Goal: Task Accomplishment & Management: Manage account settings

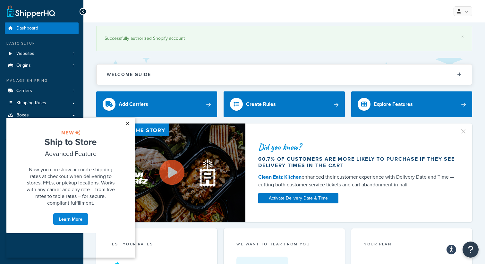
click at [129, 122] on link "×" at bounding box center [127, 124] width 11 height 12
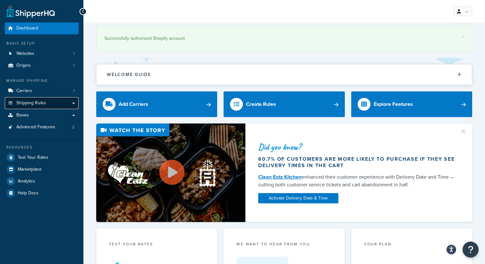
click at [41, 100] on span "Shipping Rules" at bounding box center [31, 102] width 30 height 5
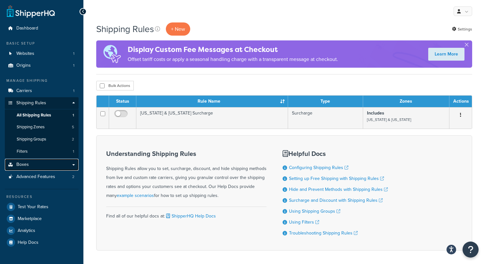
click at [45, 165] on link "Boxes" at bounding box center [42, 165] width 74 height 12
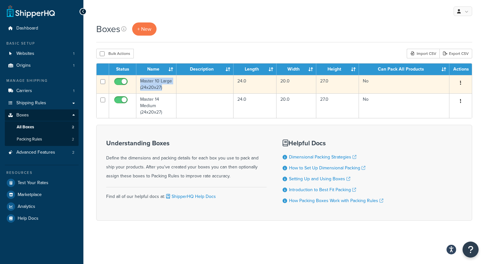
drag, startPoint x: 140, startPoint y: 79, endPoint x: 172, endPoint y: 86, distance: 32.9
click at [172, 86] on td "Master 10 Large (24x20x27)" at bounding box center [156, 84] width 40 height 18
copy td "Master 10 Large (24x20x27)"
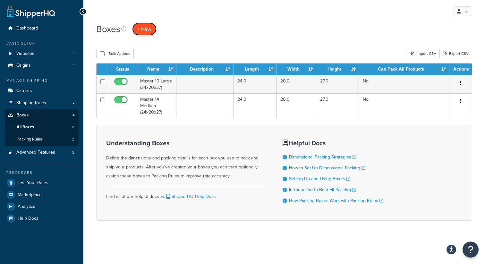
click at [145, 28] on span "+ New" at bounding box center [144, 28] width 14 height 7
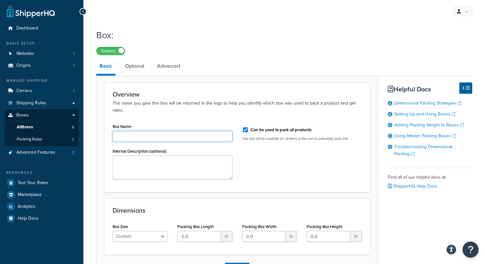
click at [144, 135] on input "Box Name" at bounding box center [173, 136] width 120 height 11
paste input "Master 10 Large (24x20x27)"
click at [139, 137] on input "Master 10 Large (24x20x27)" at bounding box center [173, 136] width 120 height 11
click at [135, 136] on input "Master 10 Large (24x20x27)" at bounding box center [173, 136] width 120 height 11
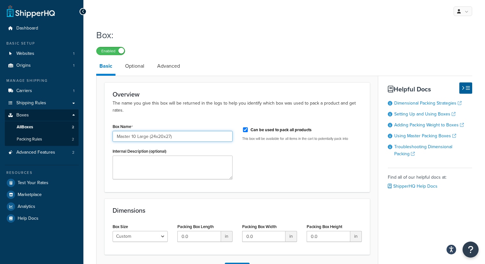
drag, startPoint x: 132, startPoint y: 136, endPoint x: 147, endPoint y: 137, distance: 15.1
click at [147, 137] on input "Master 10 Large (24x20x27)" at bounding box center [173, 136] width 120 height 11
click at [136, 137] on input "Master 10 Large (24x20x27)" at bounding box center [173, 136] width 120 height 11
click at [142, 137] on input "Master 10 Large (24x20x27)" at bounding box center [173, 136] width 120 height 11
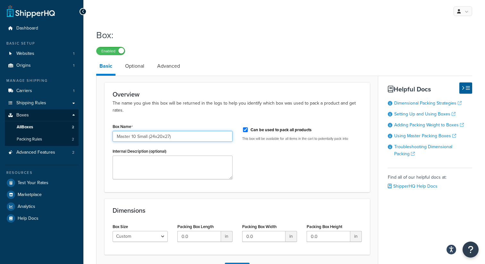
click at [135, 135] on input "Master 10 Small (24x20x27)" at bounding box center [173, 136] width 120 height 11
type input "Master 16 Small (24x20x27)"
click at [253, 165] on div "Box Name Master 16 Small (24x20x27) Internal Description (optional) Can be used…" at bounding box center [237, 153] width 259 height 62
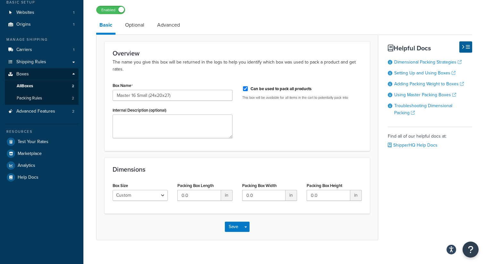
scroll to position [46, 0]
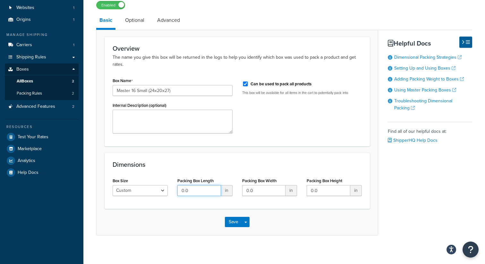
click at [198, 190] on input "0.0" at bounding box center [199, 190] width 44 height 11
drag, startPoint x: 198, startPoint y: 190, endPoint x: 184, endPoint y: 190, distance: 13.8
click at [184, 190] on input "0.0" at bounding box center [199, 190] width 44 height 11
type input "24"
type input "20"
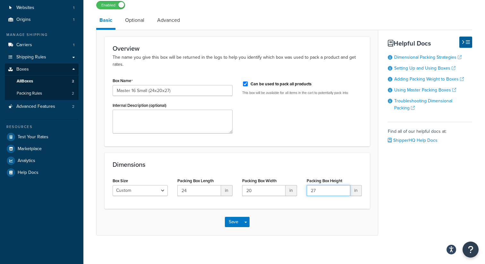
type input "27"
click at [291, 206] on div "Dimensions Box Size Custom USPS Small Flat Box USPS Medium Flat Box USPS Large …" at bounding box center [237, 181] width 265 height 56
click at [131, 23] on link "Optional" at bounding box center [135, 20] width 26 height 15
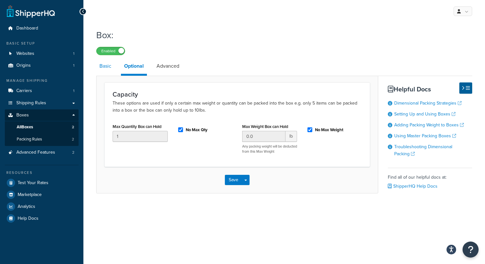
click at [105, 67] on link "Basic" at bounding box center [105, 65] width 18 height 15
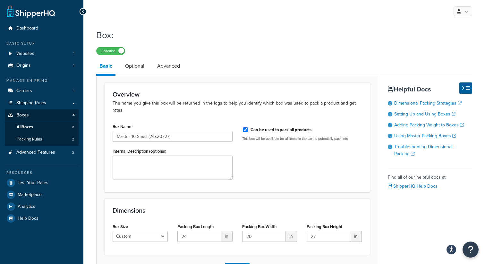
scroll to position [50, 0]
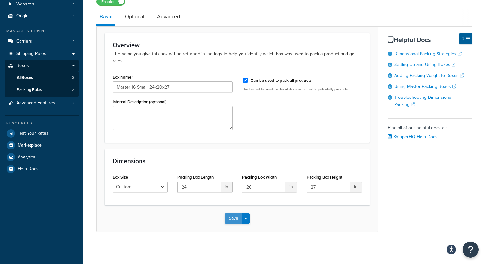
click at [238, 220] on button "Save" at bounding box center [233, 218] width 17 height 10
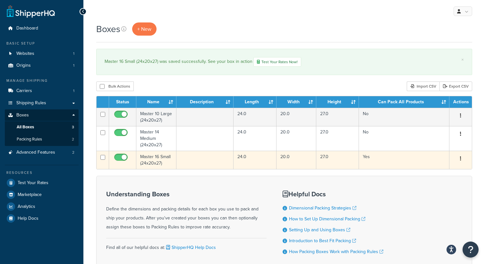
click at [461, 158] on icon "button" at bounding box center [460, 158] width 1 height 4
click at [453, 169] on link "Edit" at bounding box center [439, 170] width 51 height 13
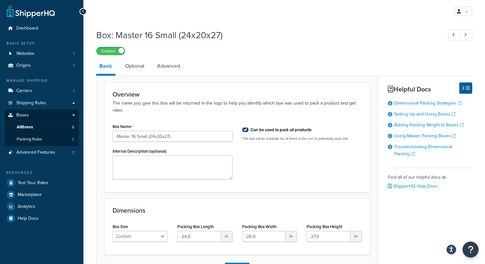
click at [245, 130] on input "Can be used to pack all products" at bounding box center [245, 129] width 6 height 5
checkbox input "false"
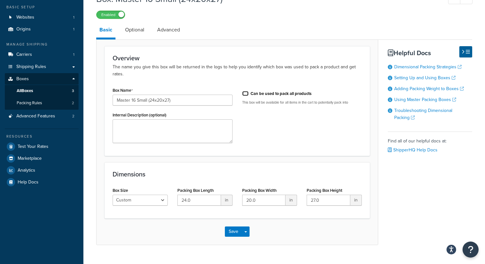
scroll to position [50, 0]
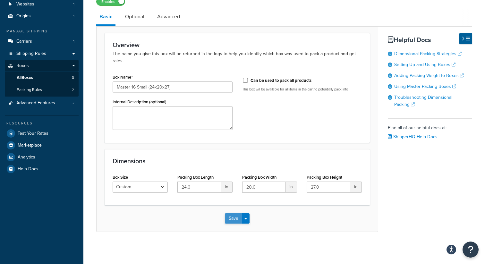
click at [231, 218] on button "Save" at bounding box center [233, 218] width 17 height 10
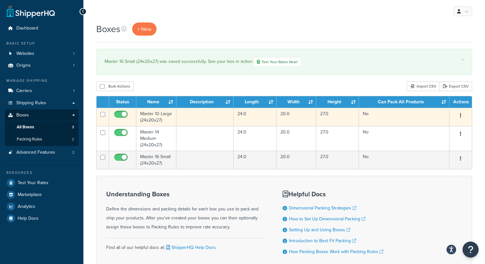
click at [152, 117] on td "Master 10 Large (24x20x27)" at bounding box center [156, 117] width 40 height 18
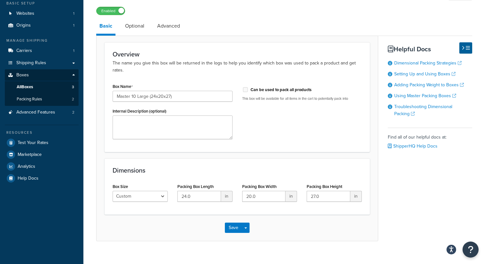
scroll to position [50, 0]
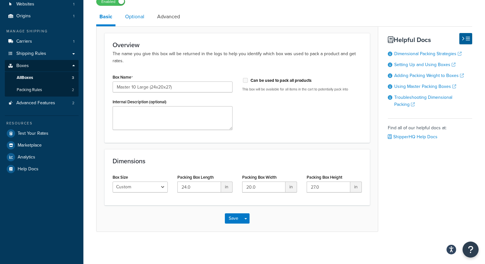
click at [129, 17] on link "Optional" at bounding box center [135, 16] width 26 height 15
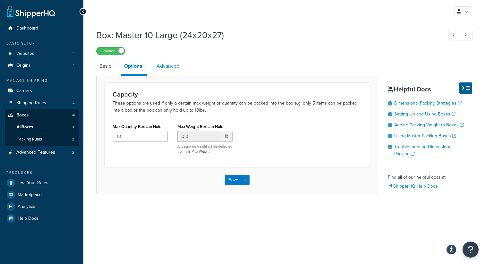
click at [169, 67] on link "Advanced" at bounding box center [167, 65] width 29 height 15
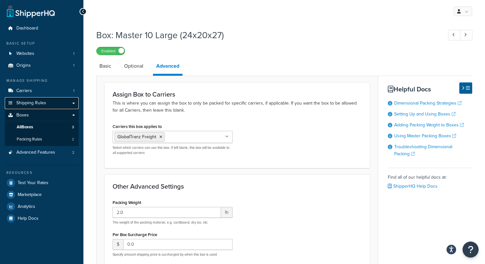
click at [39, 106] on span "Shipping Rules" at bounding box center [31, 102] width 30 height 5
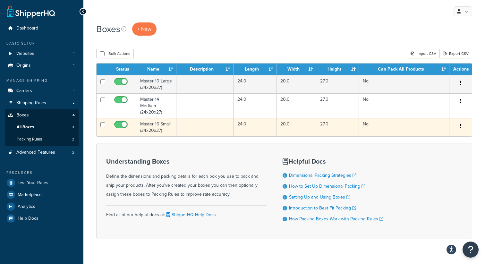
click at [460, 126] on button "button" at bounding box center [460, 126] width 9 height 10
click at [443, 137] on link "Edit" at bounding box center [439, 137] width 51 height 13
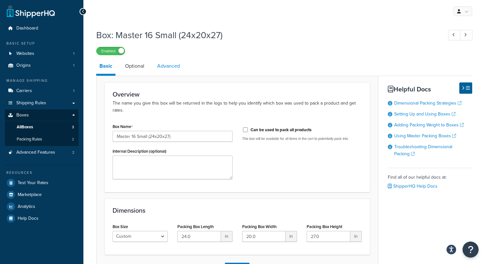
click at [168, 62] on link "Advanced" at bounding box center [168, 65] width 29 height 15
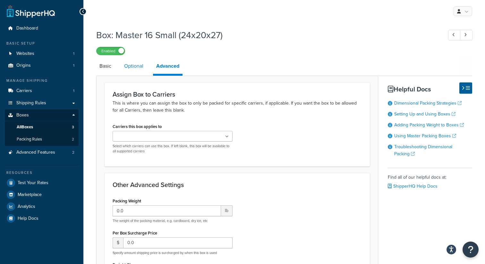
click at [129, 67] on link "Optional" at bounding box center [134, 65] width 26 height 15
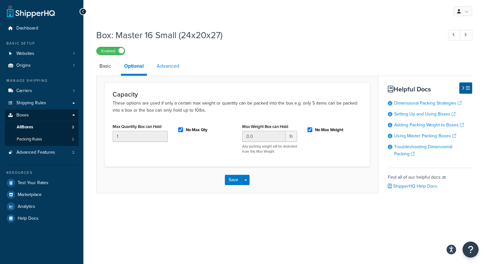
click at [165, 72] on link "Advanced" at bounding box center [167, 65] width 29 height 15
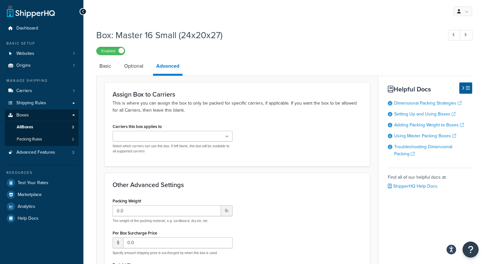
click at [188, 135] on ul at bounding box center [173, 136] width 120 height 11
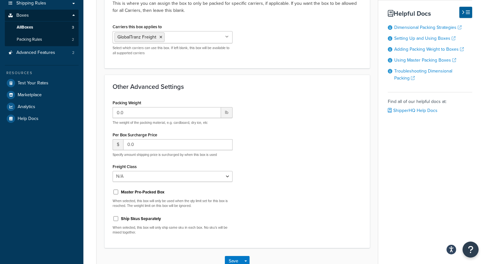
scroll to position [104, 0]
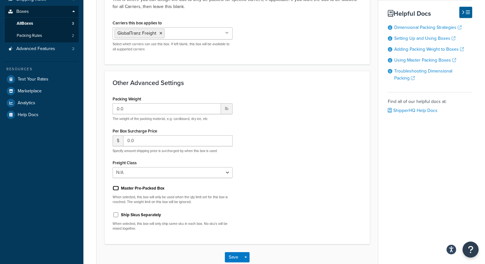
click at [114, 188] on input "Master Pre-Packed Box" at bounding box center [116, 188] width 6 height 5
checkbox input "true"
click at [115, 215] on input "Ship Skus Separately" at bounding box center [116, 214] width 6 height 5
checkbox input "true"
click at [138, 105] on input "0.0" at bounding box center [167, 108] width 108 height 11
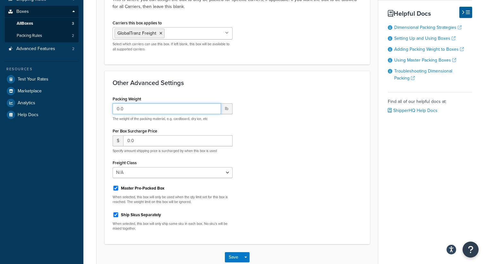
click at [138, 105] on input "0.0" at bounding box center [167, 108] width 108 height 11
drag, startPoint x: 130, startPoint y: 109, endPoint x: 104, endPoint y: 109, distance: 25.7
click at [105, 109] on div "Other Advanced Settings Packing Weight 20.0 lb The weight of the packing materi…" at bounding box center [237, 157] width 265 height 173
type input "2"
click at [275, 131] on div "Packing Weight 2 lb The weight of the packing material, e.g. cardboard, dry ice…" at bounding box center [237, 164] width 259 height 141
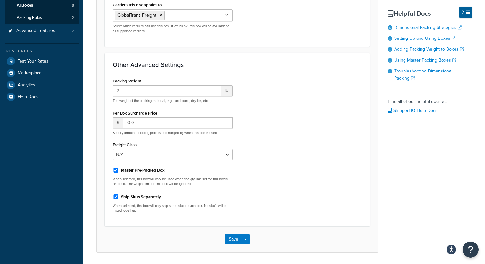
scroll to position [125, 0]
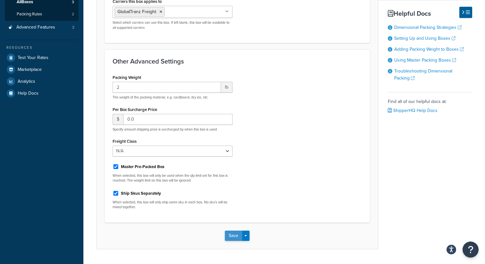
click at [233, 236] on button "Save" at bounding box center [233, 236] width 17 height 10
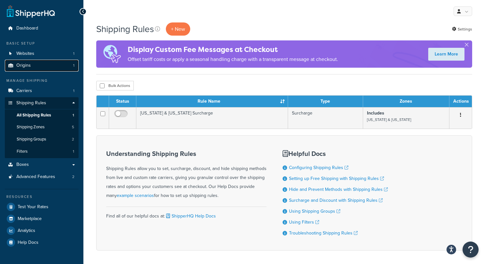
click at [49, 64] on link "Origins 1" at bounding box center [42, 66] width 74 height 12
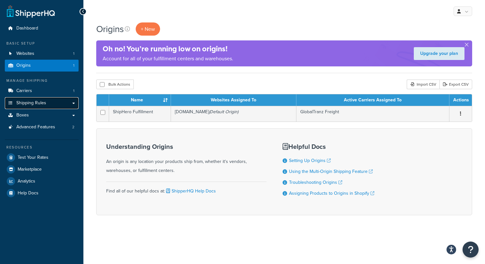
click at [41, 100] on span "Shipping Rules" at bounding box center [31, 102] width 30 height 5
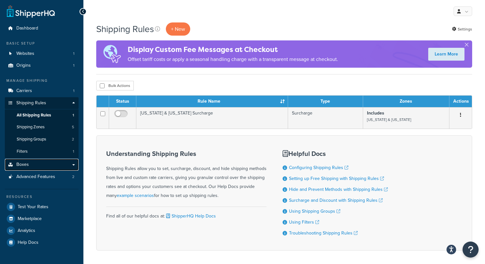
click at [36, 167] on link "Boxes" at bounding box center [42, 165] width 74 height 12
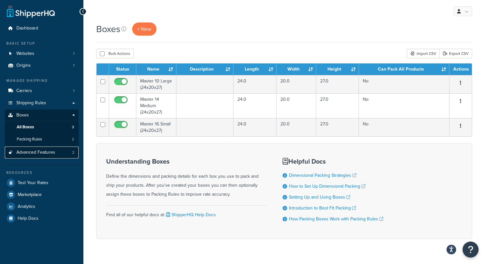
click at [37, 153] on span "Advanced Features" at bounding box center [35, 152] width 39 height 5
